Goal: Transaction & Acquisition: Purchase product/service

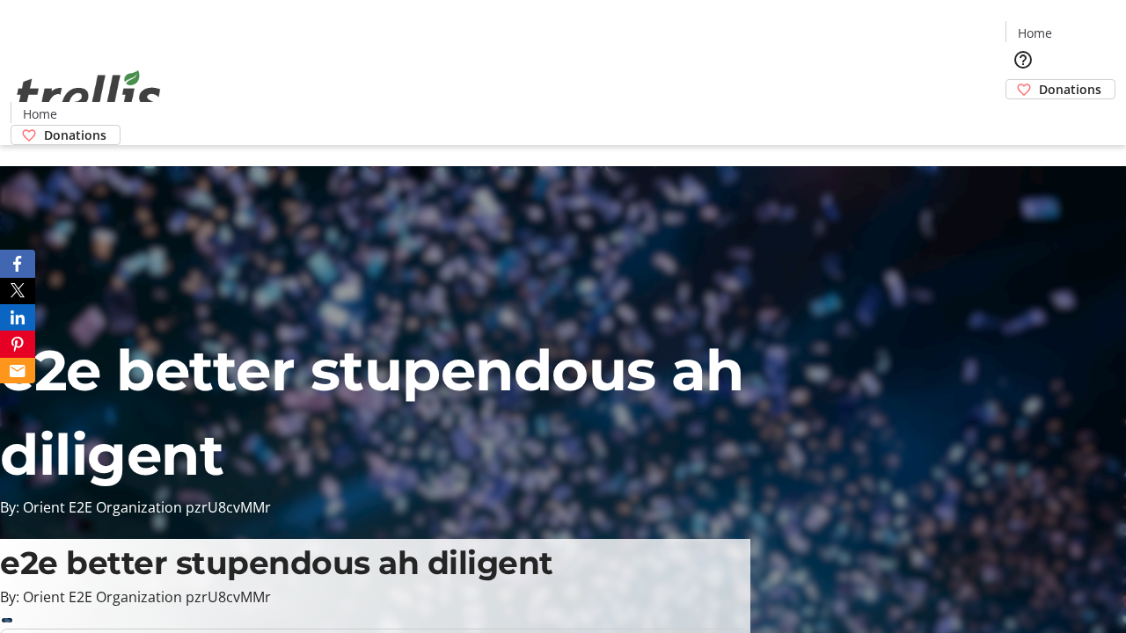
click at [1039, 80] on span "Donations" at bounding box center [1070, 89] width 62 height 18
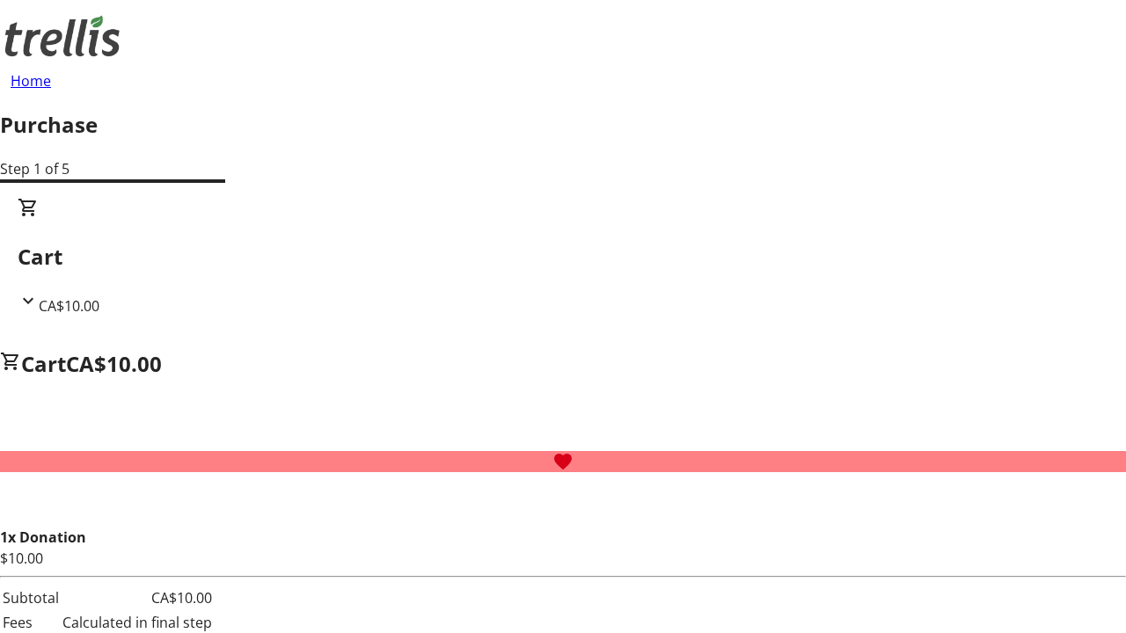
select select "CA"
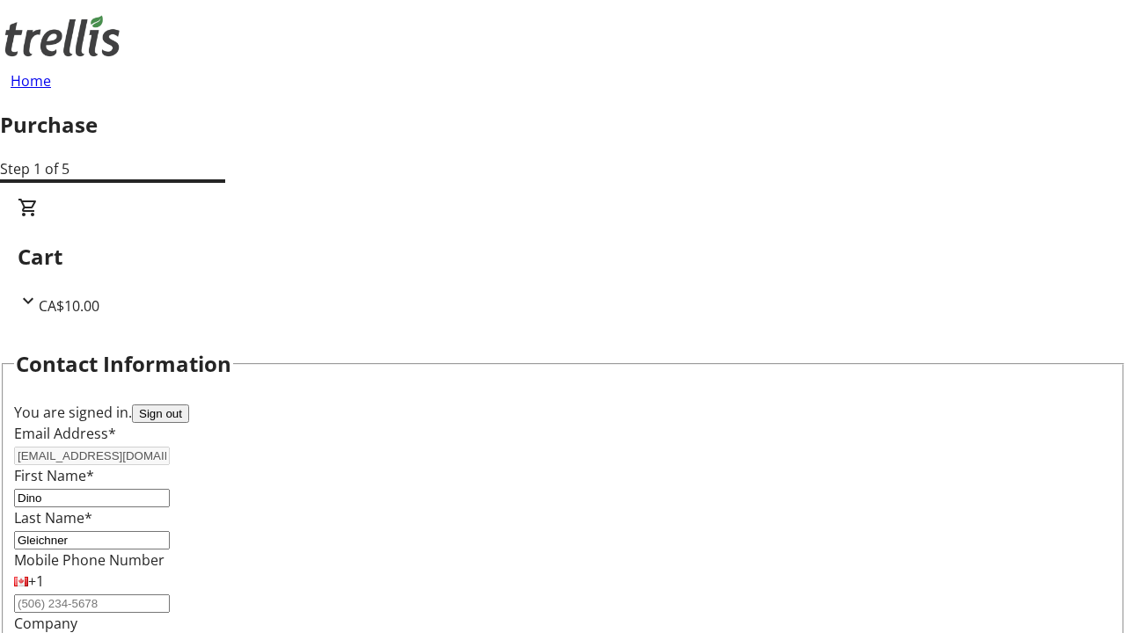
scroll to position [285, 0]
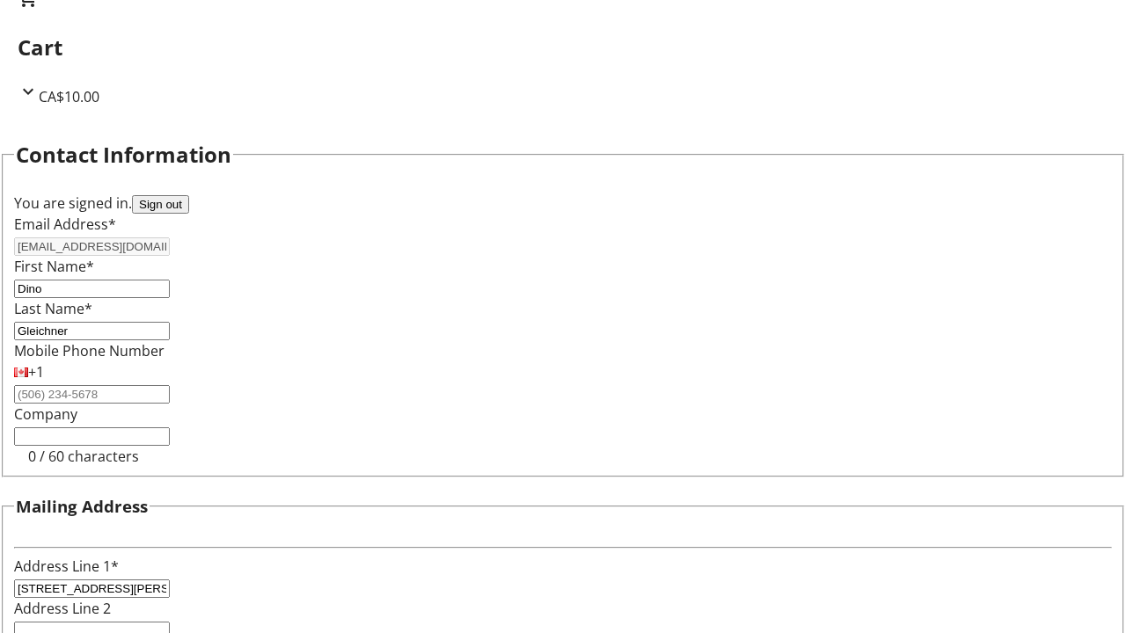
select select "BC"
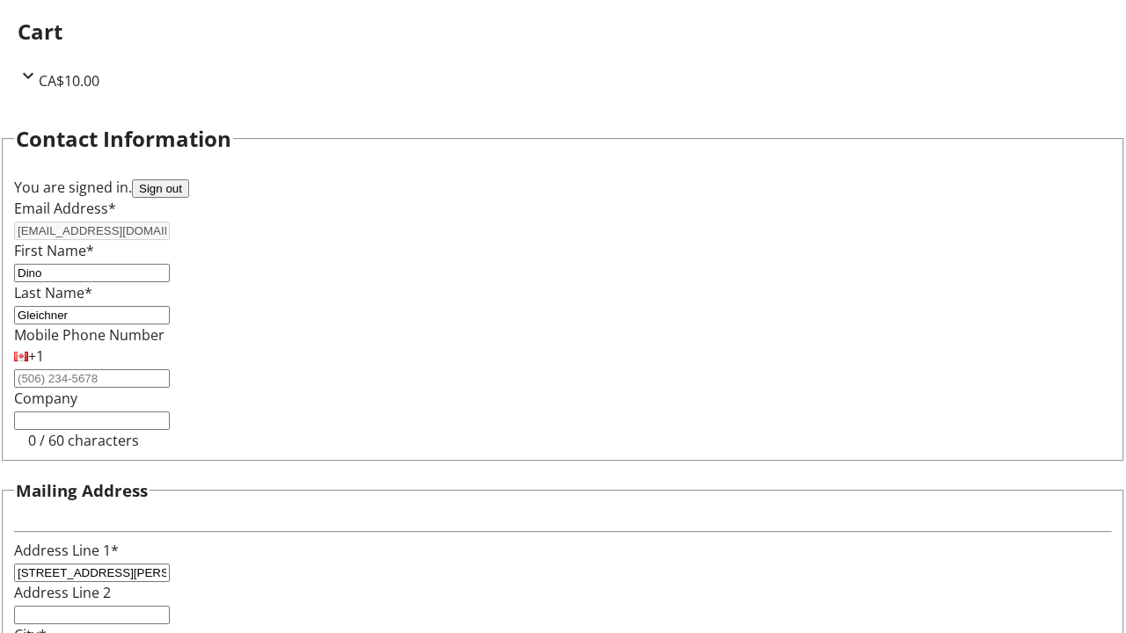
type input "Kelowna"
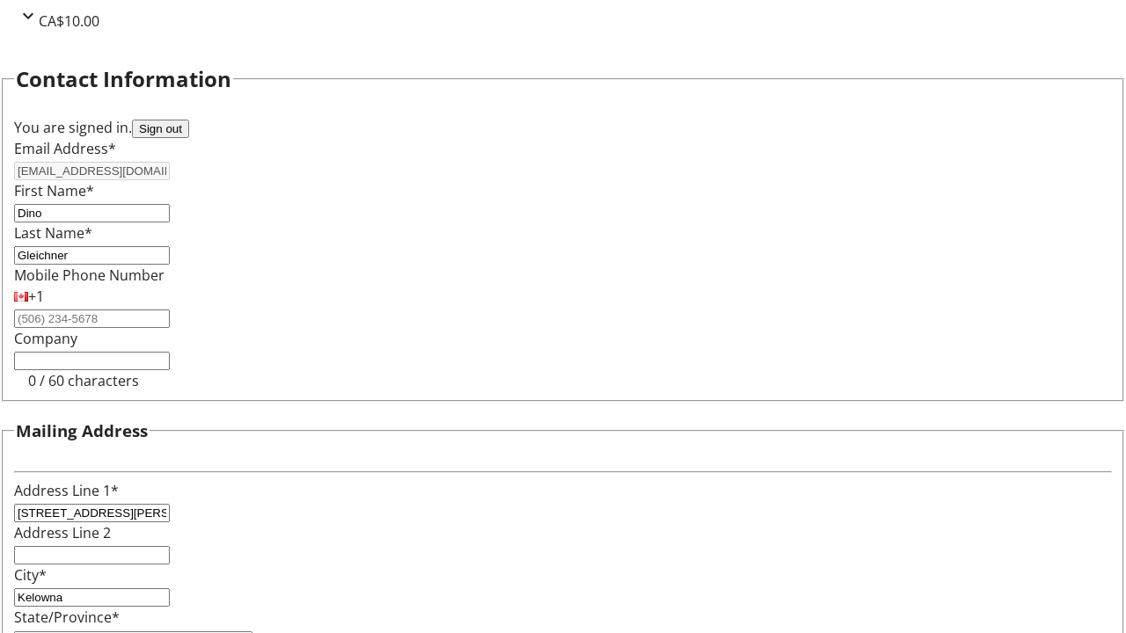
type input "V1Y 0C2"
